Goal: Information Seeking & Learning: Learn about a topic

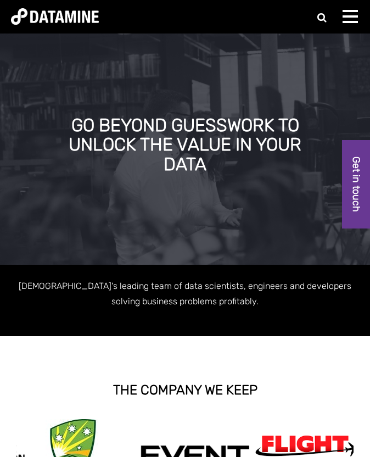
click at [349, 21] on span at bounding box center [349, 22] width 15 height 2
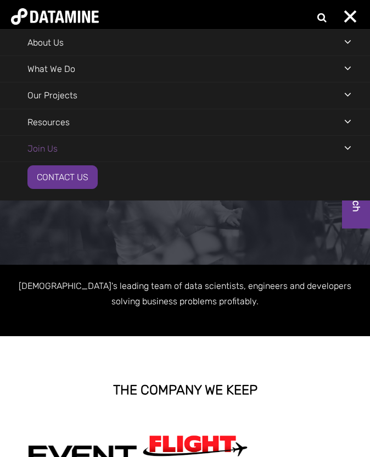
click at [64, 140] on link "Join Us" at bounding box center [42, 149] width 85 height 26
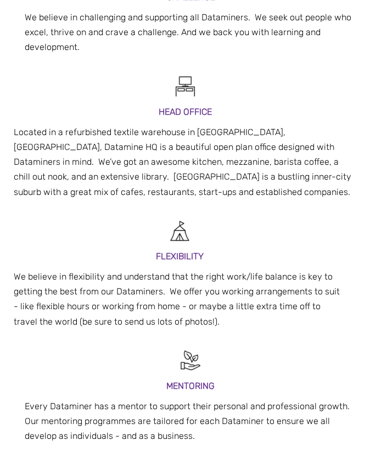
scroll to position [417, 0]
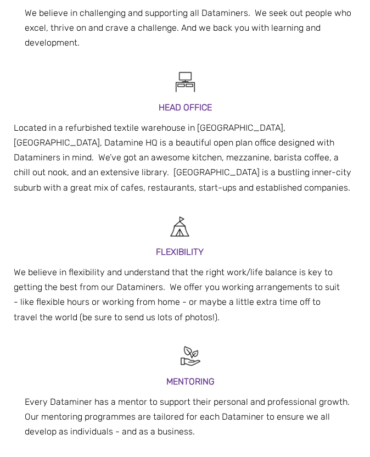
click at [65, 131] on p "Located in a refurbished textile warehouse in Parnell, Auckland, Datamine HQ is…" at bounding box center [185, 157] width 342 height 75
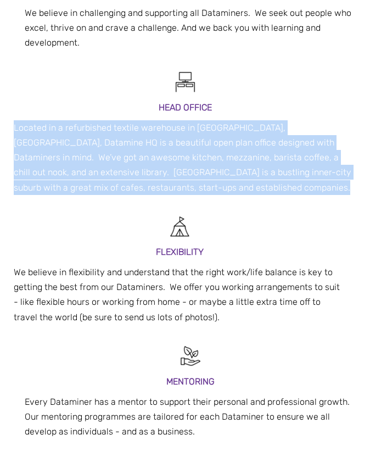
click at [65, 131] on p "Located in a refurbished textile warehouse in Parnell, Auckland, Datamine HQ is…" at bounding box center [185, 157] width 342 height 75
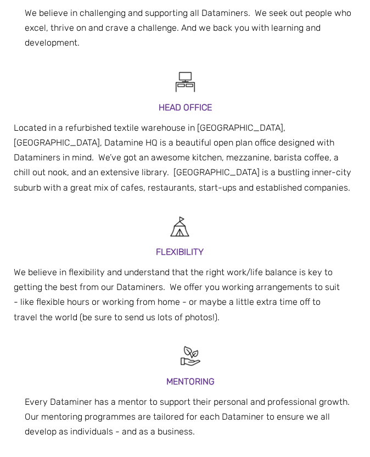
click at [76, 175] on p "Located in a refurbished textile warehouse in Parnell, Auckland, Datamine HQ is…" at bounding box center [185, 157] width 342 height 75
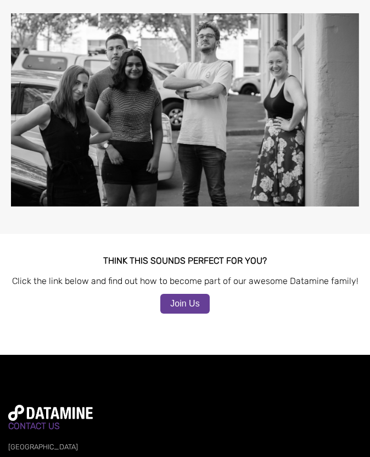
scroll to position [1211, 0]
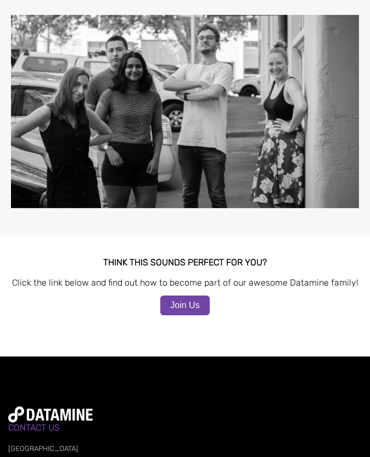
click at [182, 296] on link "Join Us" at bounding box center [184, 305] width 49 height 20
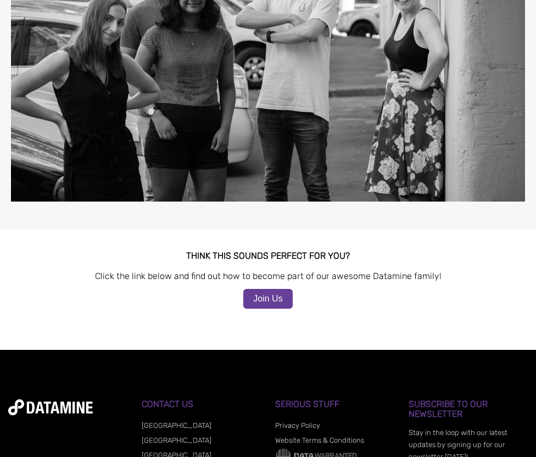
scroll to position [1043, 0]
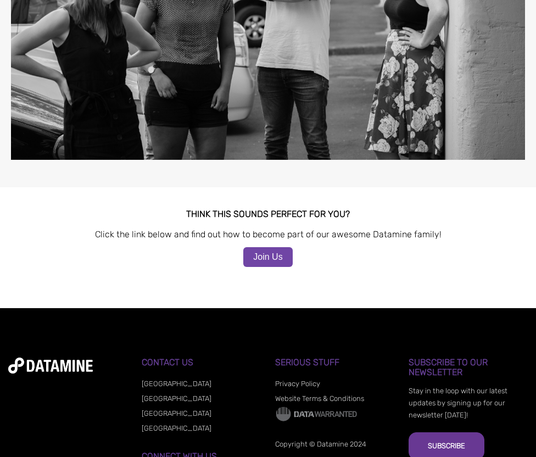
click at [259, 247] on link "Join Us" at bounding box center [267, 257] width 49 height 20
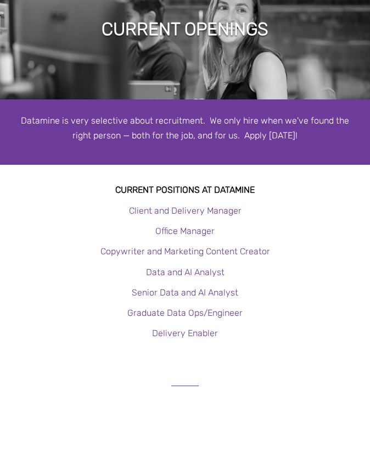
scroll to position [72, 0]
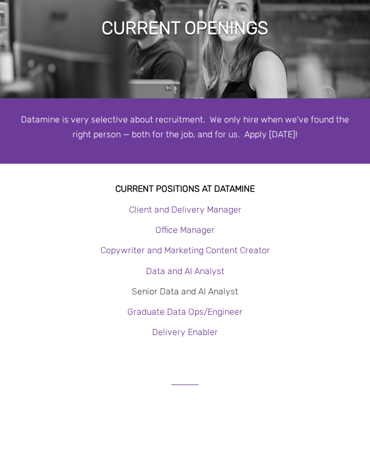
click at [175, 289] on link "Senior Data and AI Analyst" at bounding box center [185, 291] width 106 height 10
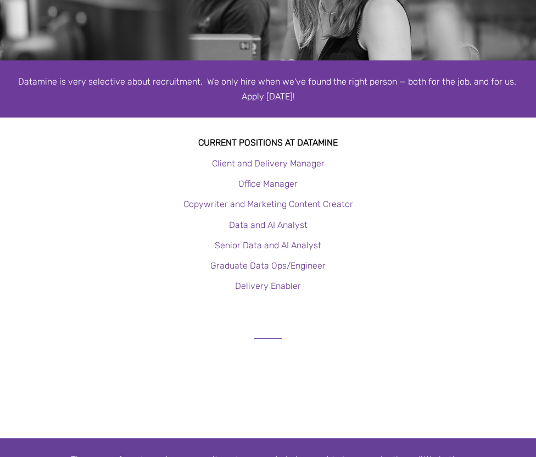
scroll to position [165, 0]
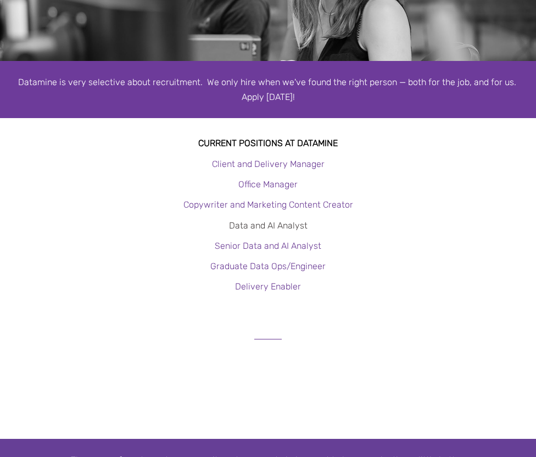
click at [274, 224] on link "Data and AI Analyst" at bounding box center [268, 225] width 78 height 10
click at [251, 242] on link "Senior Data and AI Analyst" at bounding box center [268, 245] width 106 height 10
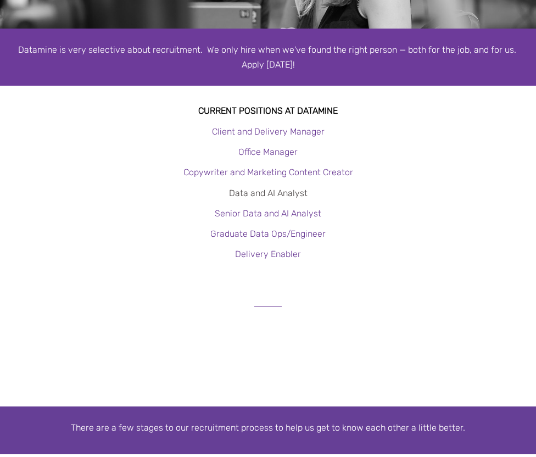
click at [276, 193] on link "Data and AI Analyst" at bounding box center [268, 193] width 78 height 10
